Goal: Navigation & Orientation: Find specific page/section

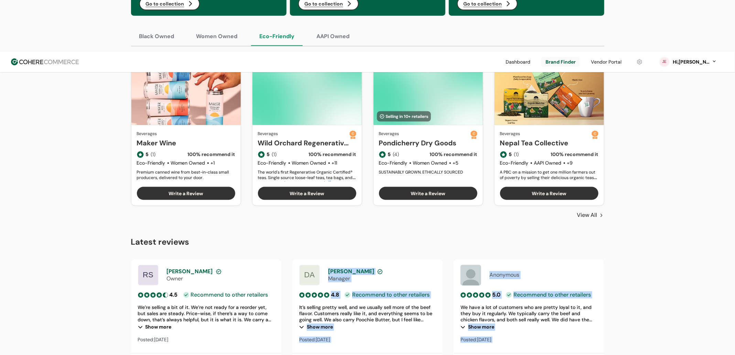
scroll to position [536, 0]
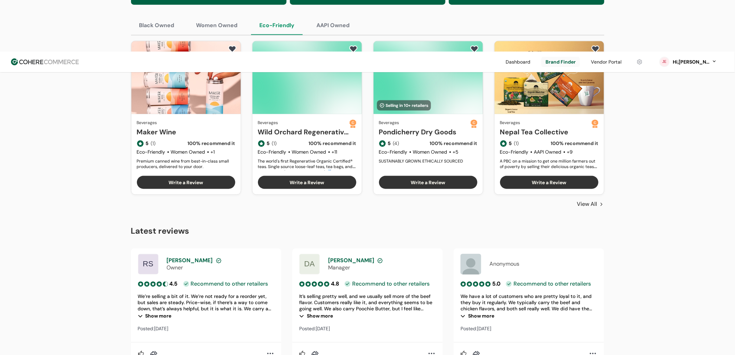
click at [688, 136] on div "Complete your profile - receive better Vendor Request applications 4 tasks left…" at bounding box center [367, 141] width 735 height 1211
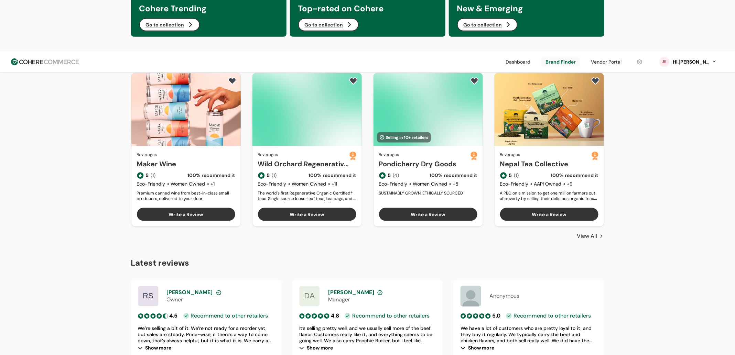
scroll to position [497, 0]
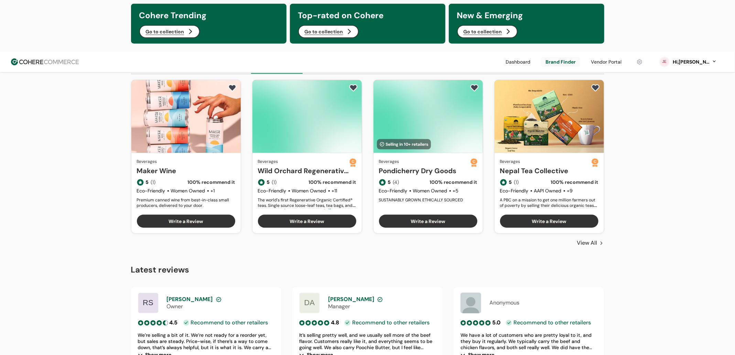
click at [423, 166] on link "Pondicherry Dry Goods" at bounding box center [424, 171] width 91 height 10
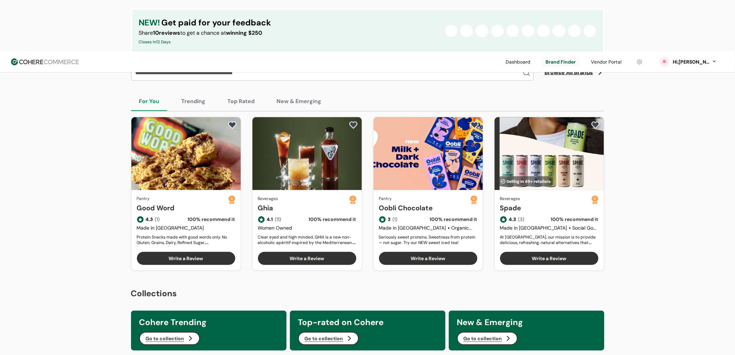
scroll to position [286, 0]
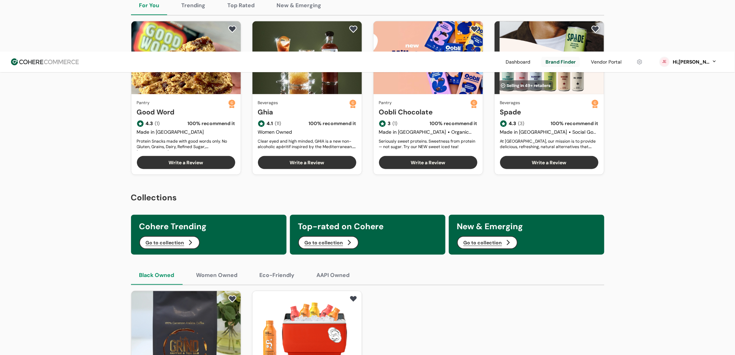
click at [208, 266] on button "Women Owned" at bounding box center [217, 275] width 58 height 19
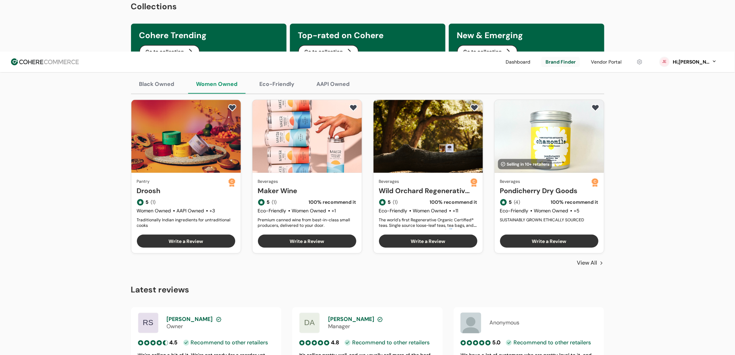
scroll to position [405, 0]
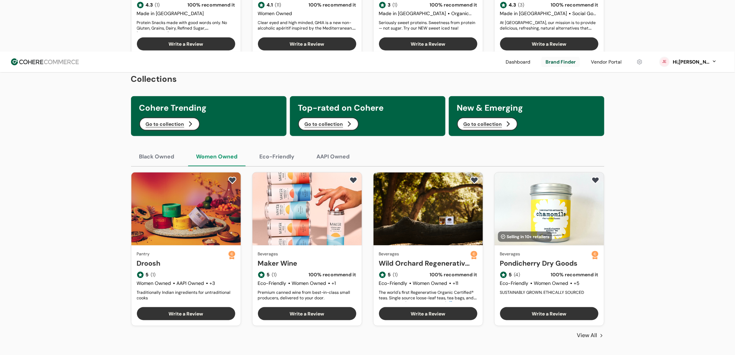
click at [275, 147] on button "Eco-Friendly" at bounding box center [277, 156] width 52 height 19
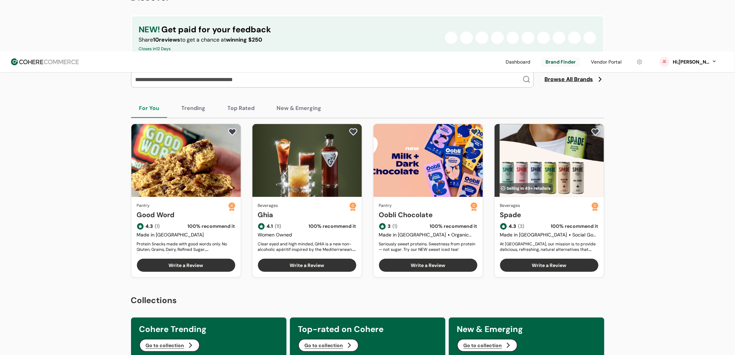
scroll to position [261, 0]
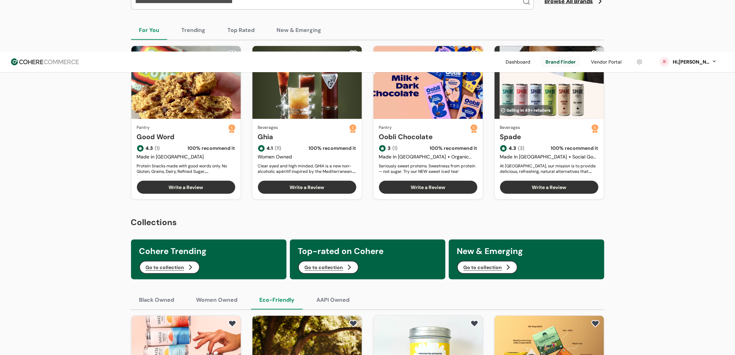
click at [343, 291] on button "AAPI Owned" at bounding box center [334, 300] width 50 height 19
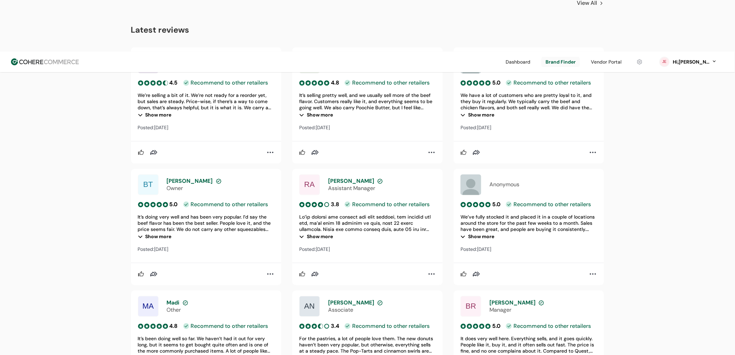
scroll to position [1084, 0]
